Goal: Browse casually

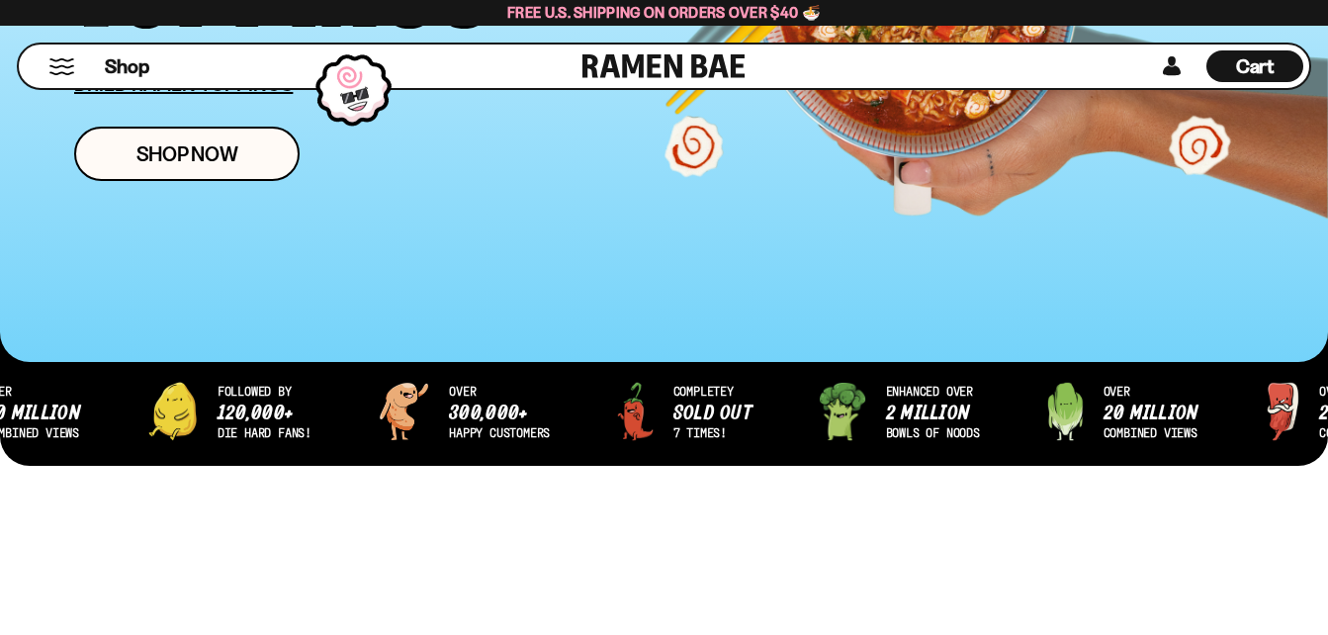
scroll to position [586, 0]
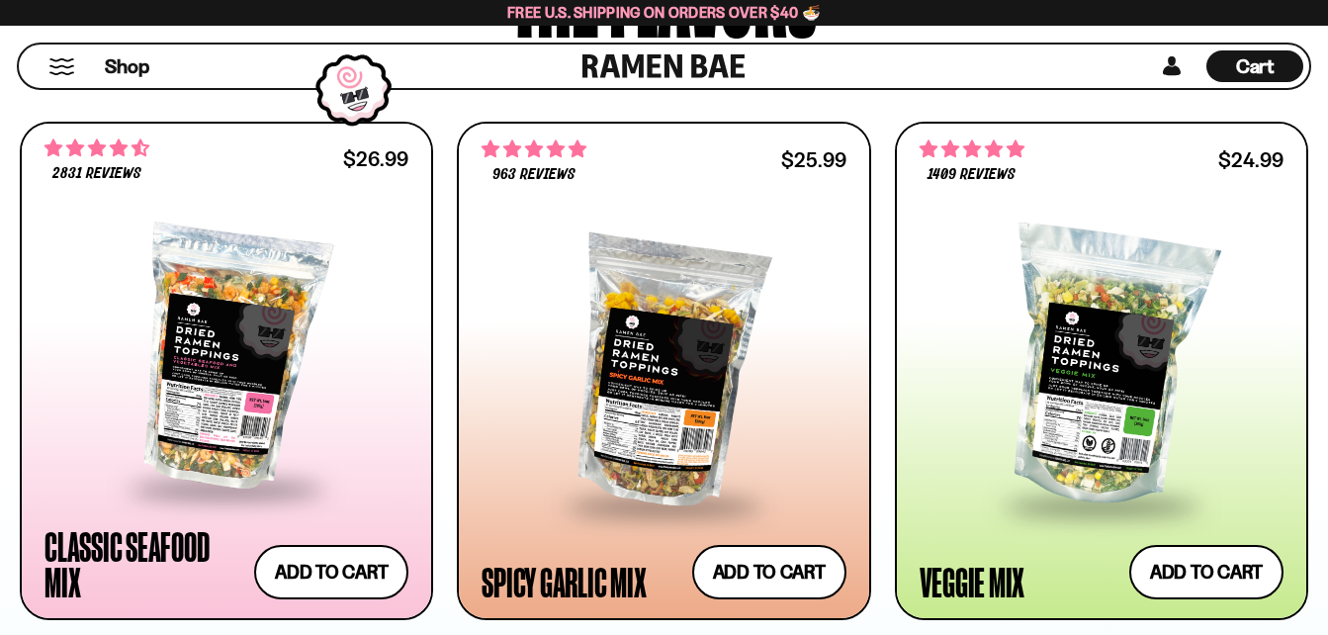
scroll to position [1088, 0]
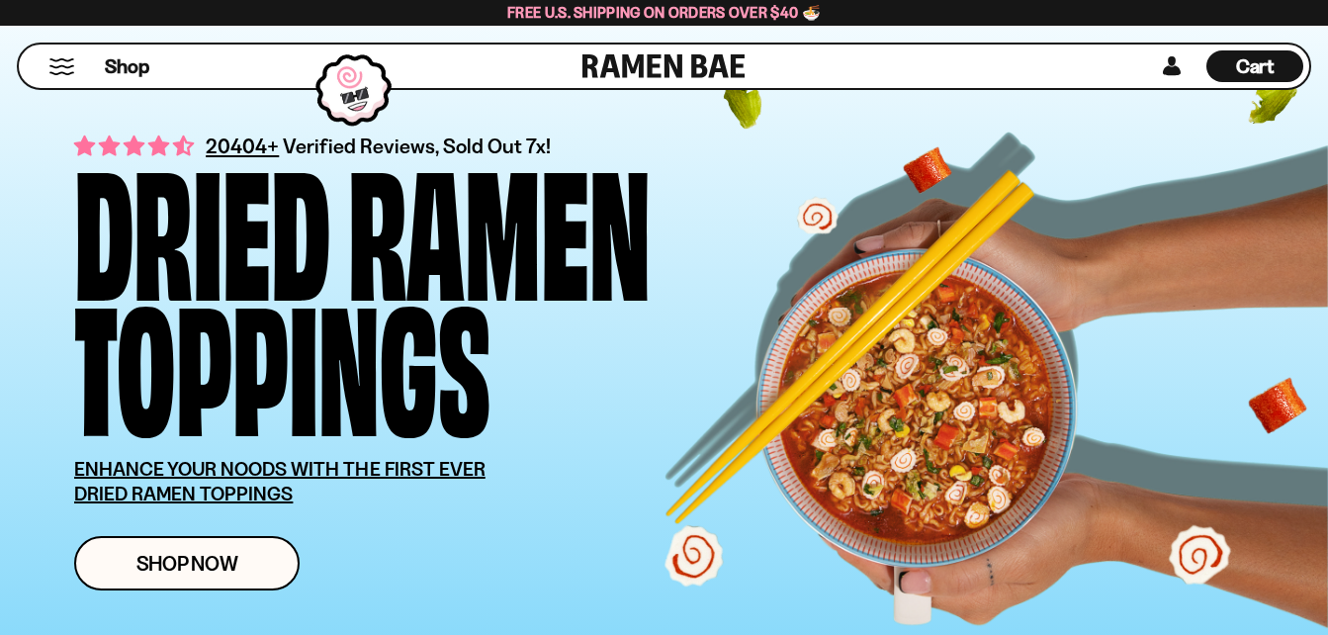
scroll to position [47, 0]
